Goal: Information Seeking & Learning: Check status

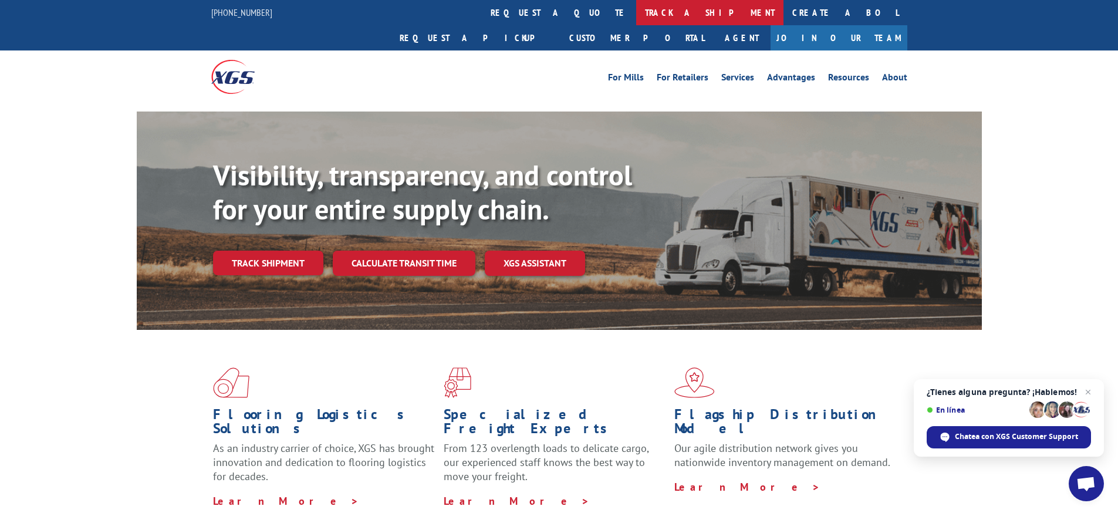
click at [636, 11] on link "track a shipment" at bounding box center [709, 12] width 147 height 25
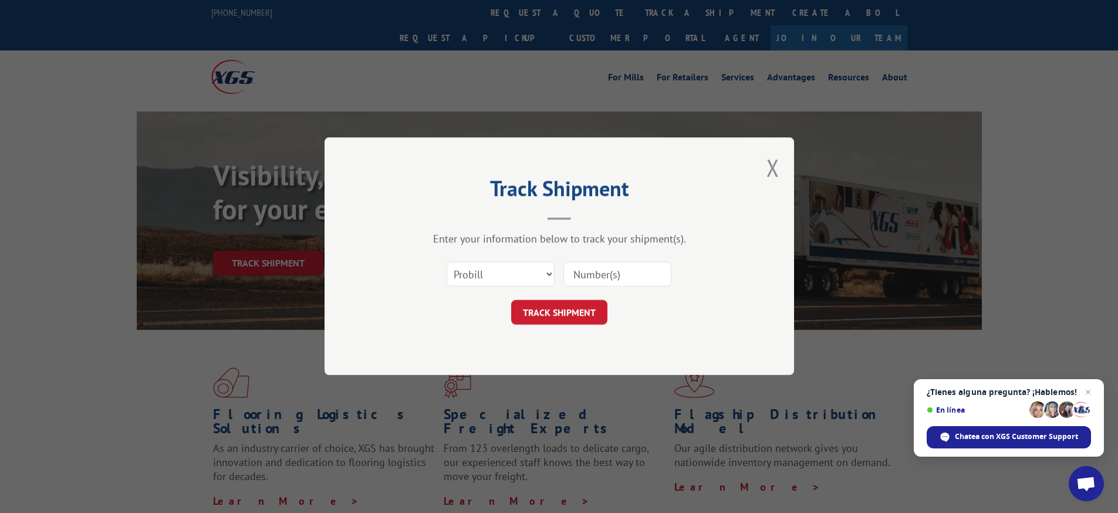
click at [608, 274] on input at bounding box center [617, 274] width 108 height 25
paste input "16900858"
type input "16900858"
click at [577, 304] on button "TRACK SHIPMENT" at bounding box center [559, 312] width 96 height 25
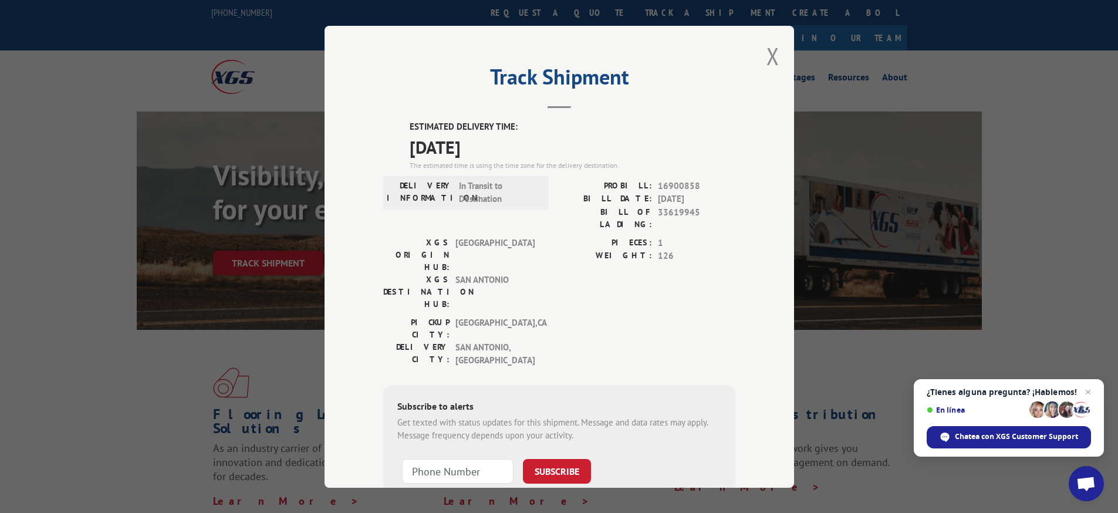
click at [430, 166] on div "The estimated time is using the time zone for the delivery destination." at bounding box center [573, 165] width 326 height 11
click at [435, 153] on span "[DATE]" at bounding box center [573, 146] width 326 height 26
